Goal: Find contact information: Find contact information

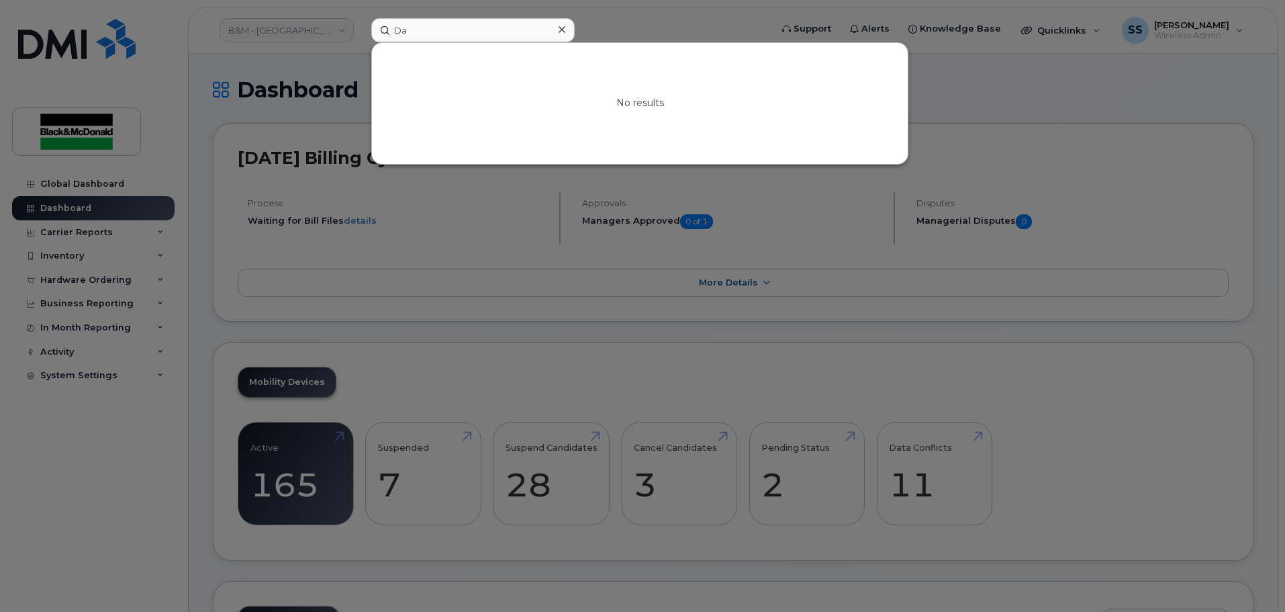
type input "D"
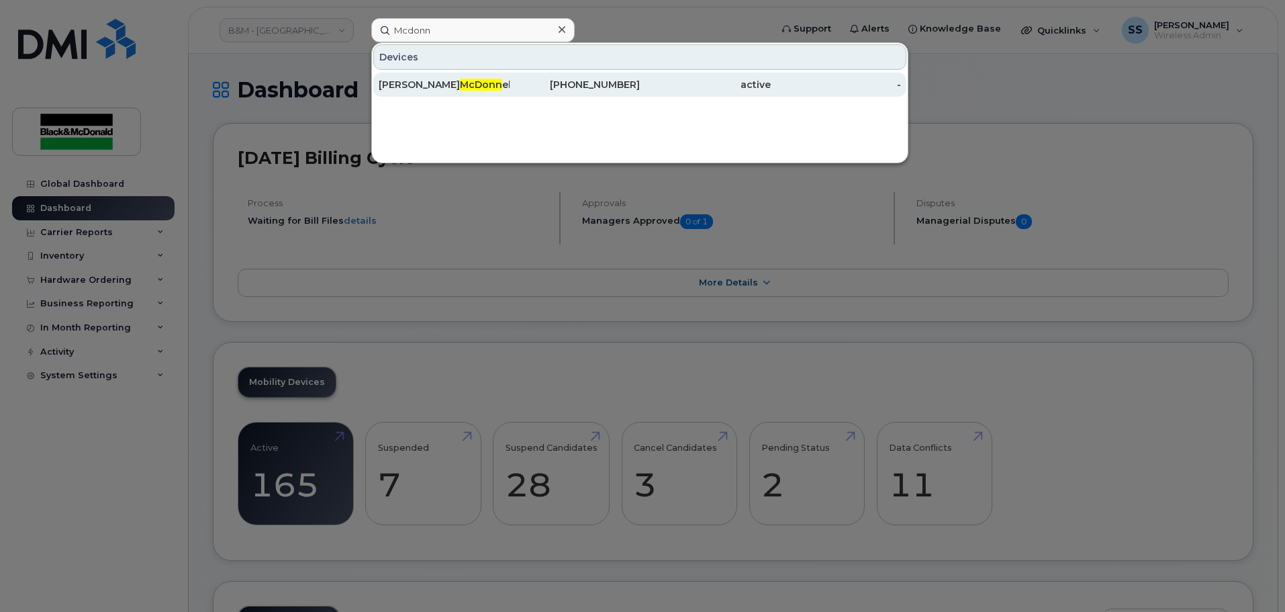
type input "Mcdonn"
click at [562, 87] on div "[PHONE_NUMBER]" at bounding box center [575, 84] width 131 height 13
